Goal: Navigation & Orientation: Find specific page/section

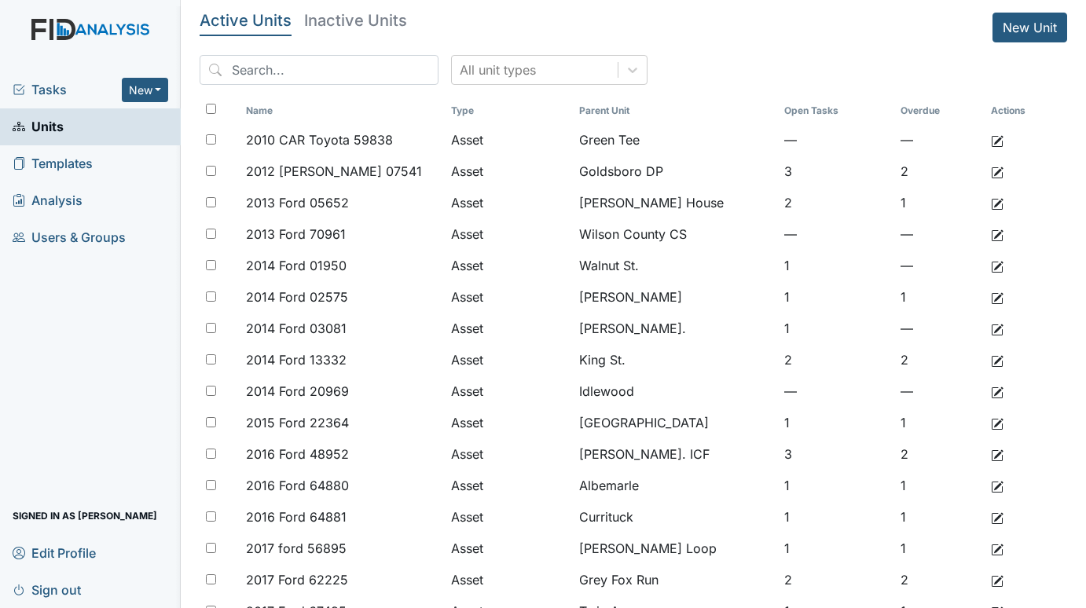
click at [46, 89] on span "Tasks" at bounding box center [67, 89] width 109 height 19
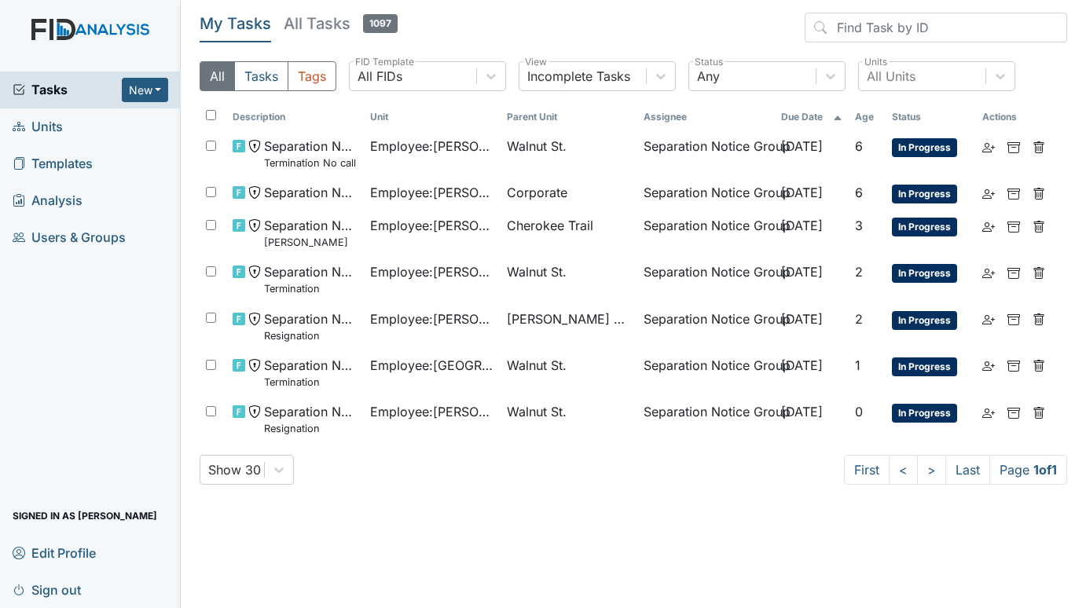
click at [46, 85] on span "Tasks" at bounding box center [67, 89] width 109 height 19
click at [42, 118] on span "Units" at bounding box center [38, 127] width 50 height 24
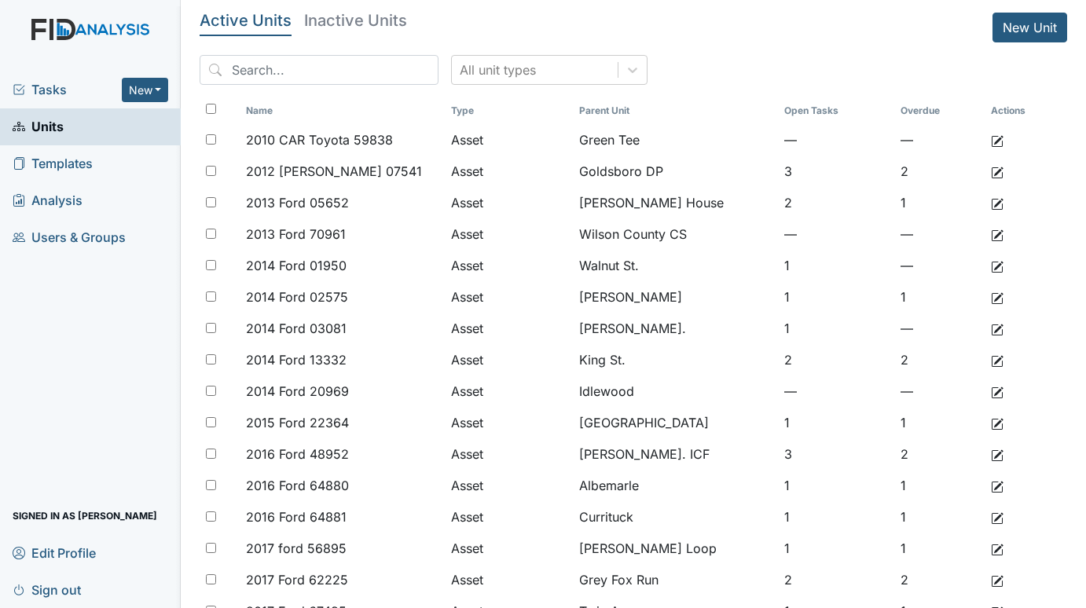
click at [49, 300] on div "Tasks New Form Inspection Document Bundle Units Templates Analysis Users & Grou…" at bounding box center [90, 339] width 181 height 537
click at [49, 95] on span "Tasks" at bounding box center [67, 89] width 109 height 19
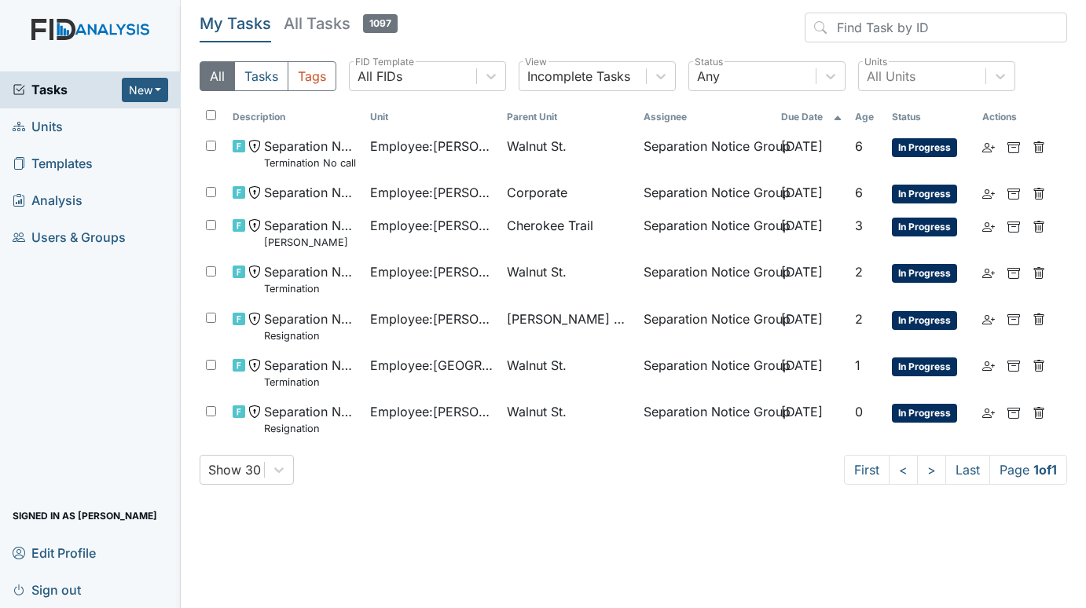
click at [50, 124] on span "Units" at bounding box center [38, 127] width 50 height 24
